Goal: Check status

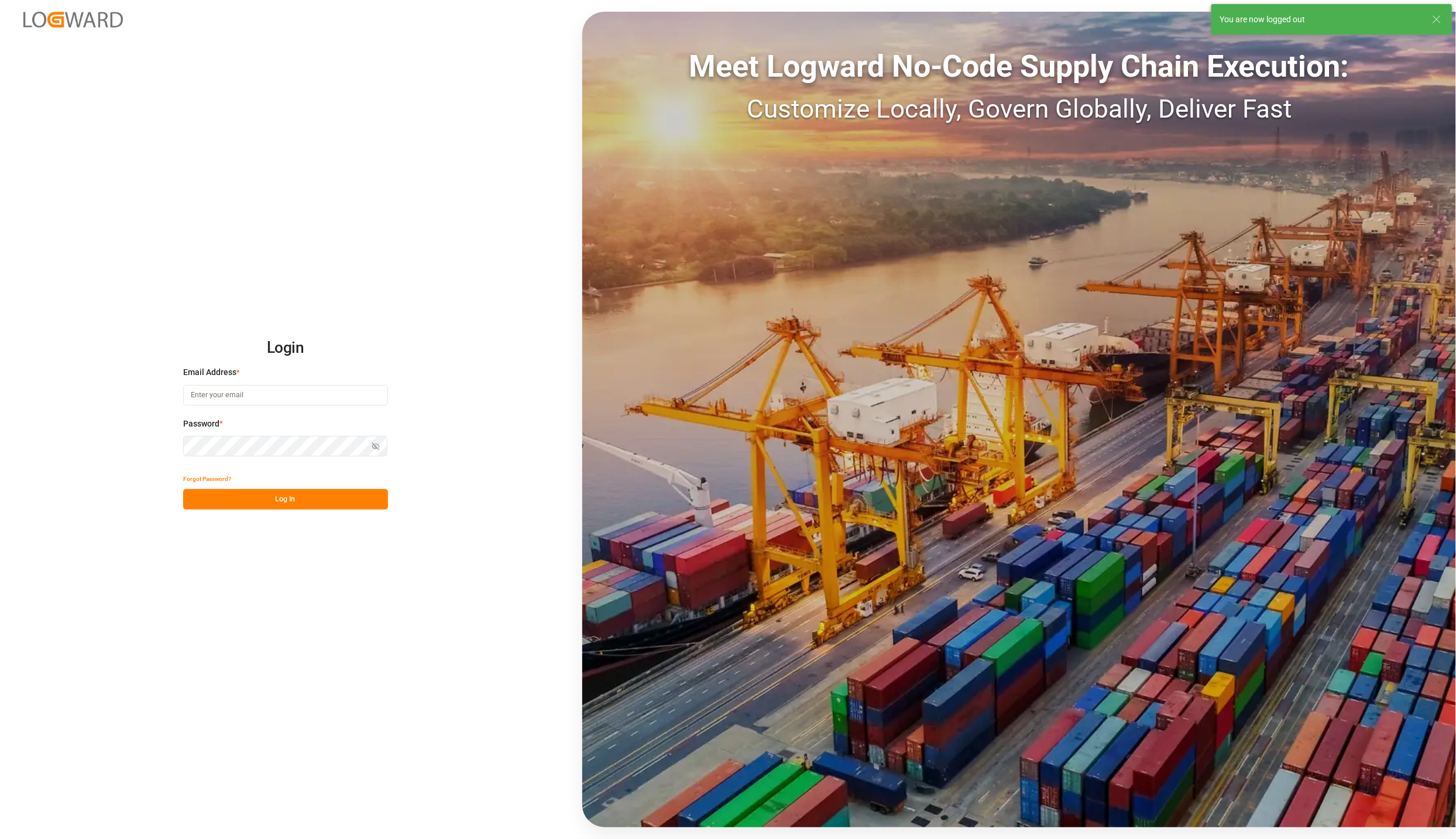
type input "karla.chavez@leschaco.com"
